Goal: Find specific page/section: Find specific page/section

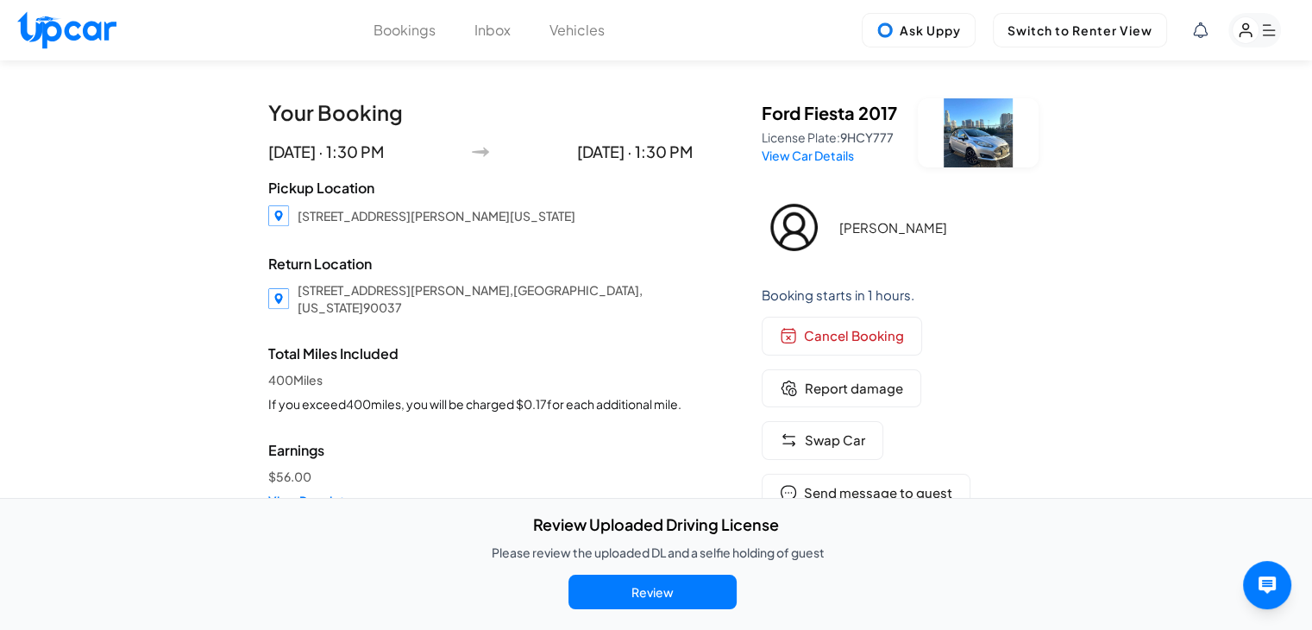
click at [1262, 18] on rect "button" at bounding box center [1255, 30] width 53 height 35
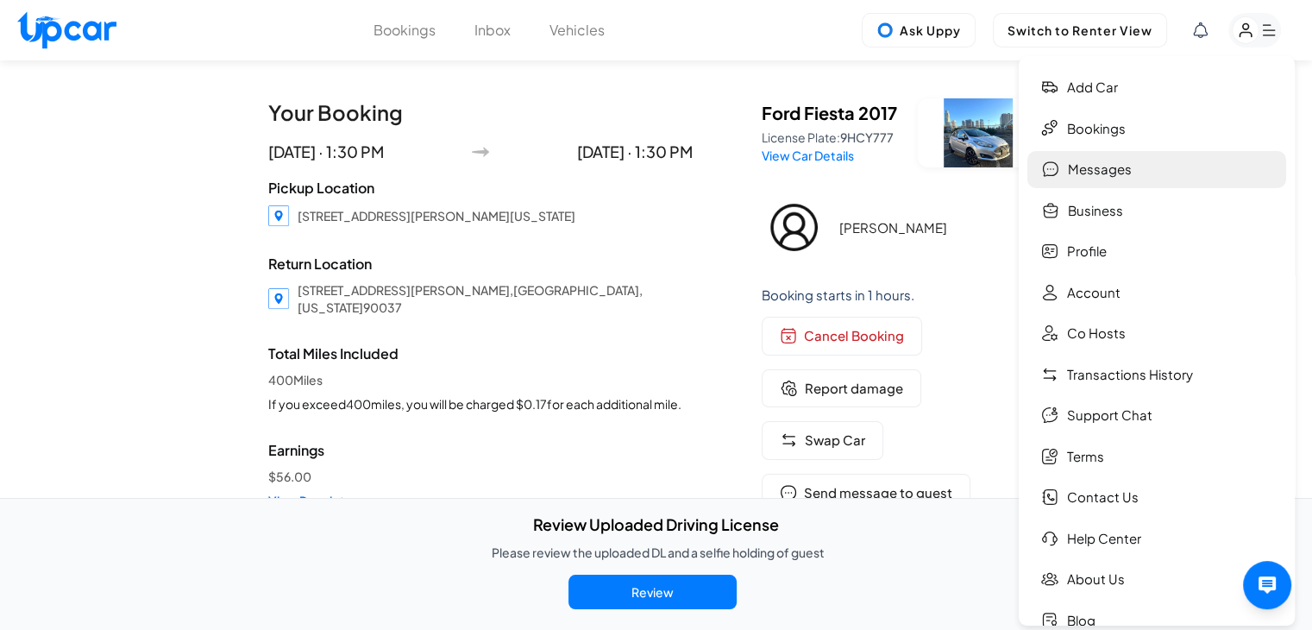
click at [1108, 183] on link "Messages" at bounding box center [1157, 169] width 259 height 37
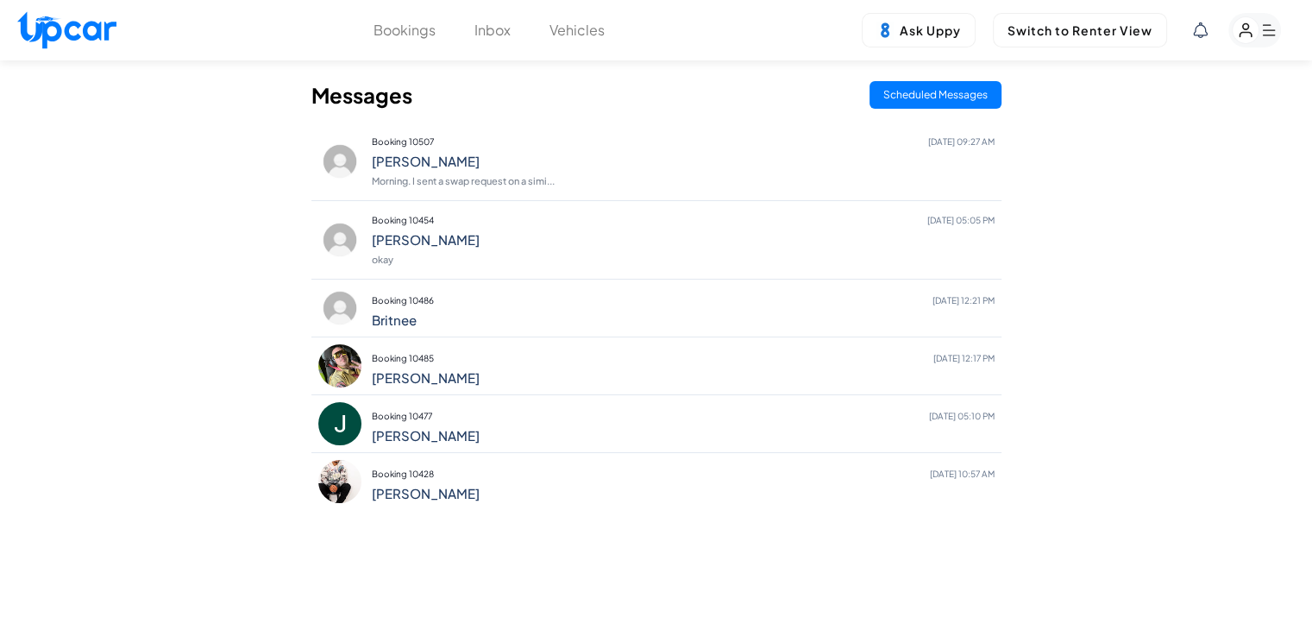
click at [1247, 26] on rect "button" at bounding box center [1246, 30] width 27 height 27
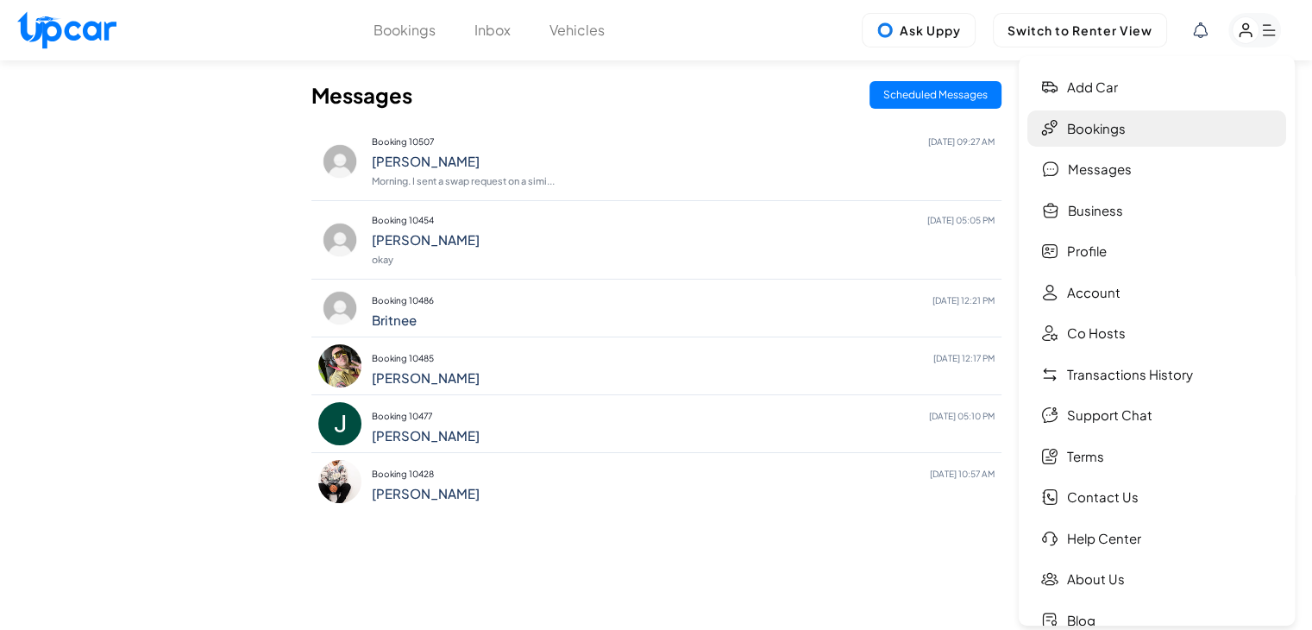
click at [1120, 138] on link "Bookings" at bounding box center [1157, 128] width 259 height 37
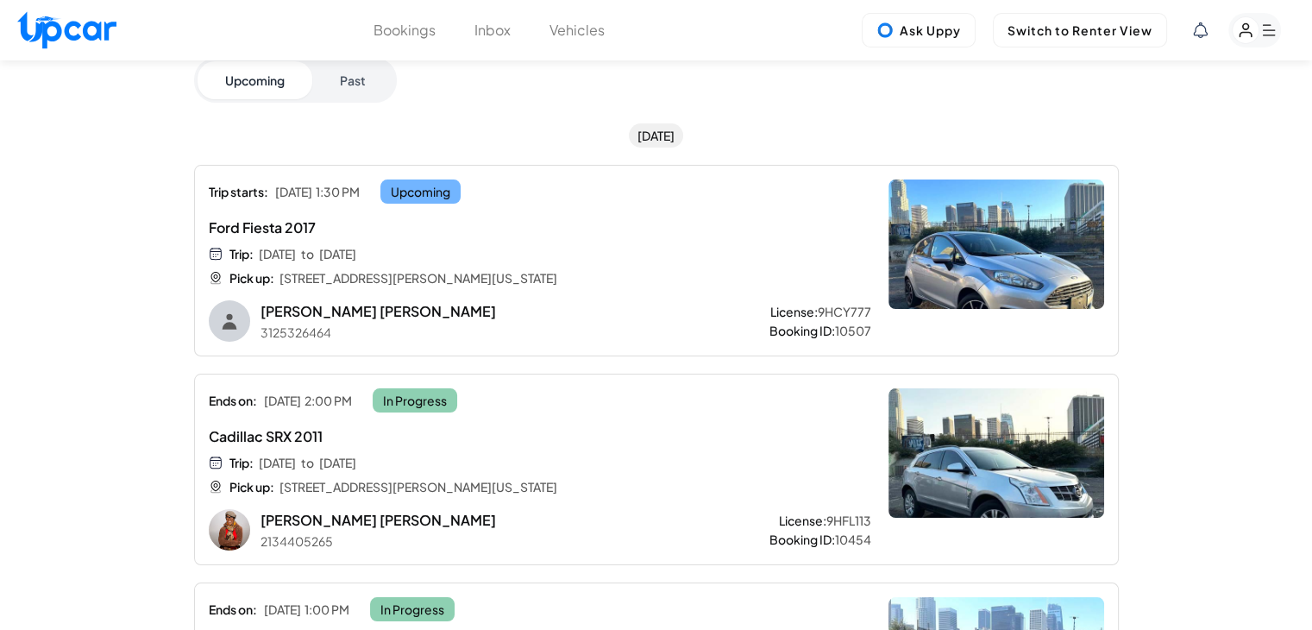
scroll to position [259, 0]
